Goal: Task Accomplishment & Management: Use online tool/utility

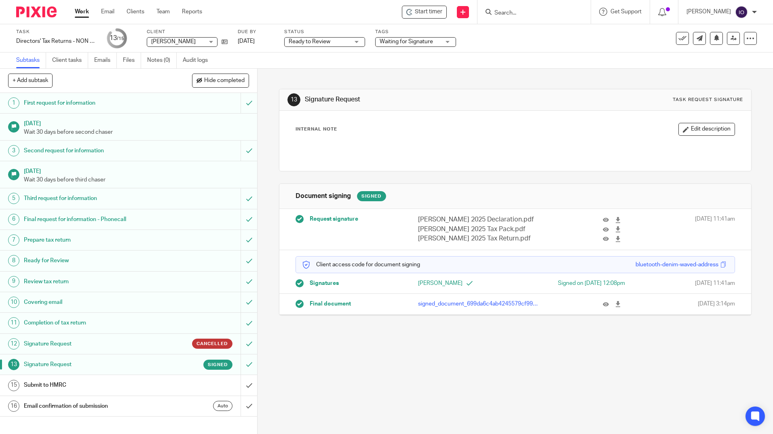
click at [59, 382] on h1 "Submit to HMRC" at bounding box center [93, 385] width 139 height 12
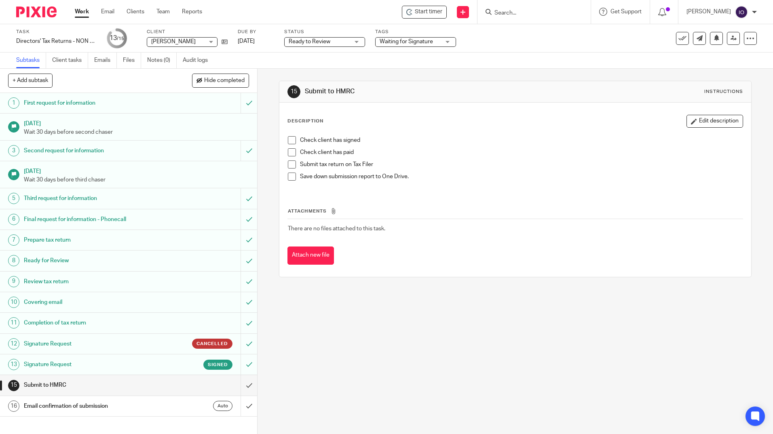
click at [292, 135] on div "Check client has signed Check client has paid Submit tax return on Tax Filer Sa…" at bounding box center [515, 161] width 462 height 59
click at [291, 138] on span at bounding box center [292, 140] width 8 height 8
click at [292, 152] on span at bounding box center [292, 152] width 8 height 8
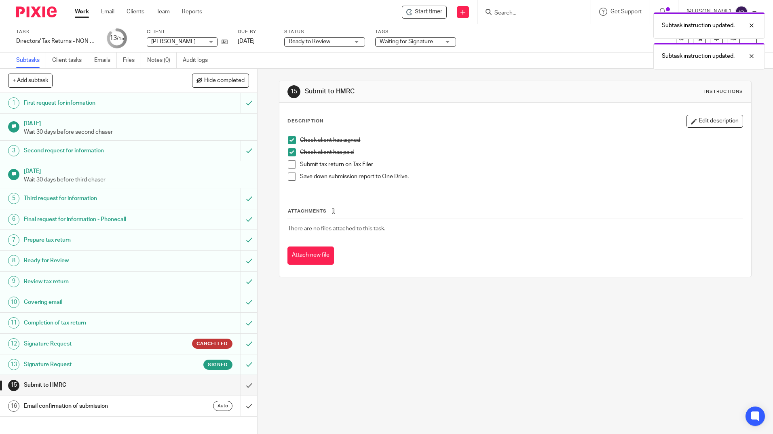
click at [289, 163] on span at bounding box center [292, 164] width 8 height 8
click at [292, 176] on span at bounding box center [292, 177] width 8 height 8
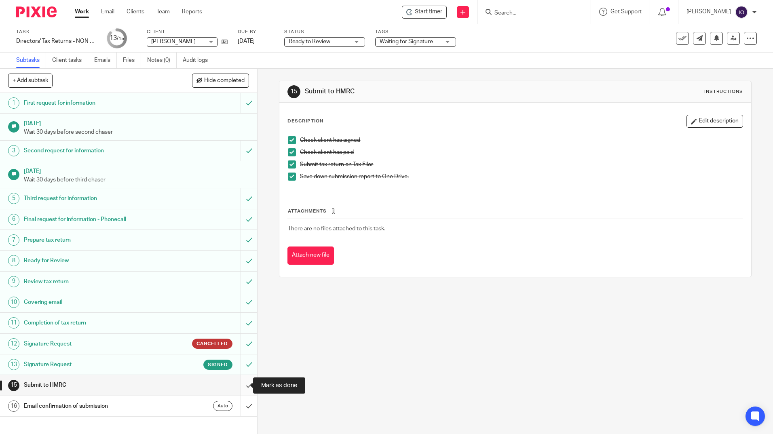
click at [239, 384] on input "submit" at bounding box center [128, 385] width 257 height 20
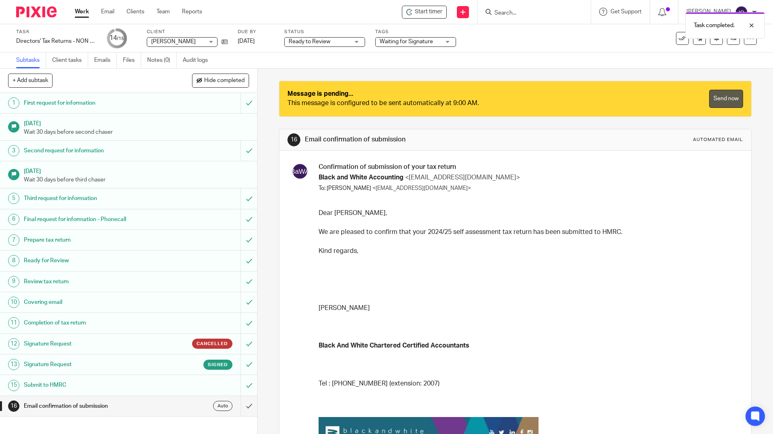
click at [709, 98] on link "Send now" at bounding box center [726, 99] width 34 height 18
